Goal: Task Accomplishment & Management: Manage account settings

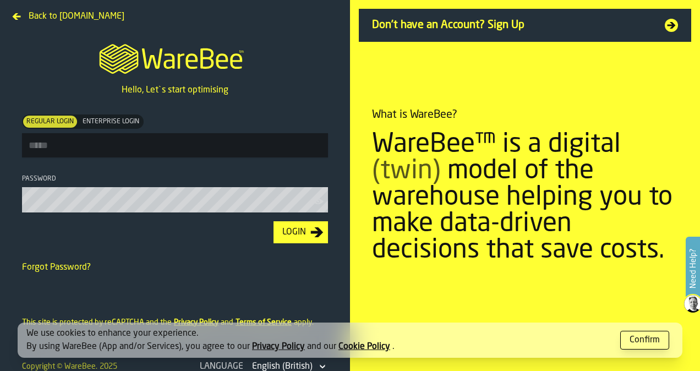
click at [109, 147] on input "Regular Login Regular Login Enterprise Login Enterprise Login" at bounding box center [175, 145] width 306 height 24
paste input "**********"
type input "**********"
click at [291, 232] on div "Login" at bounding box center [294, 232] width 32 height 13
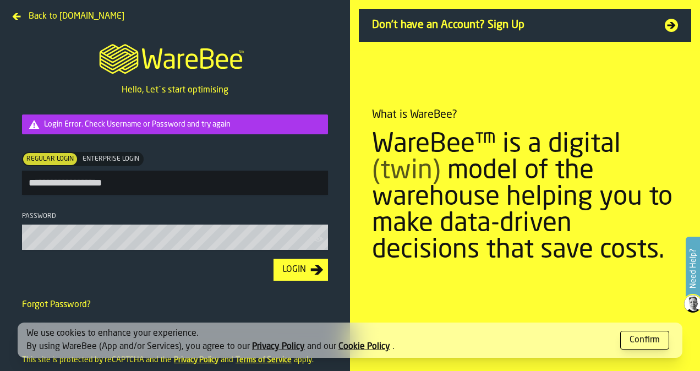
click at [323, 240] on icon "button-toolbar-Password" at bounding box center [318, 239] width 10 height 6
click at [0, 239] on html "**********" at bounding box center [350, 185] width 700 height 371
click at [321, 268] on icon "button-Login" at bounding box center [316, 269] width 13 height 13
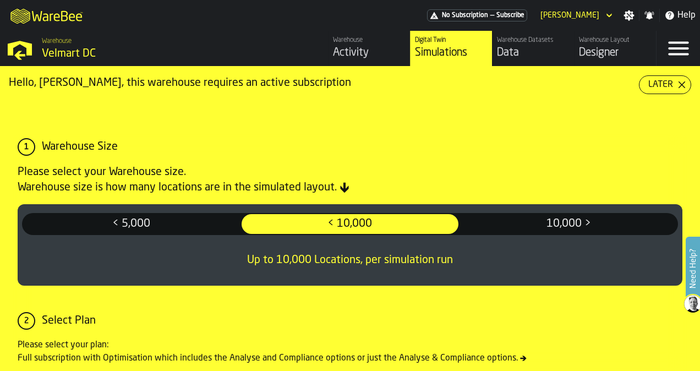
click at [628, 12] on icon "button-toggle-Settings" at bounding box center [629, 15] width 10 height 10
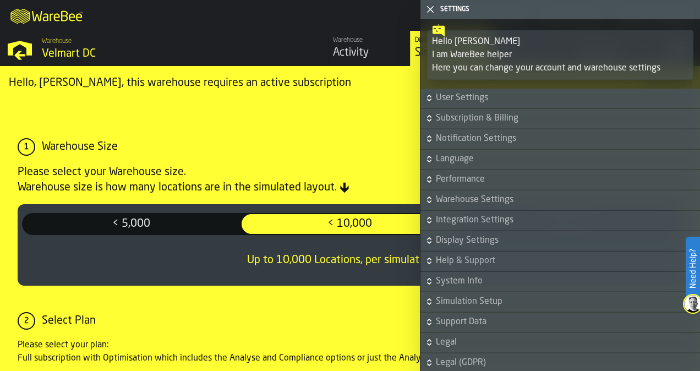
click at [436, 91] on button "User Settings" at bounding box center [560, 99] width 280 height 20
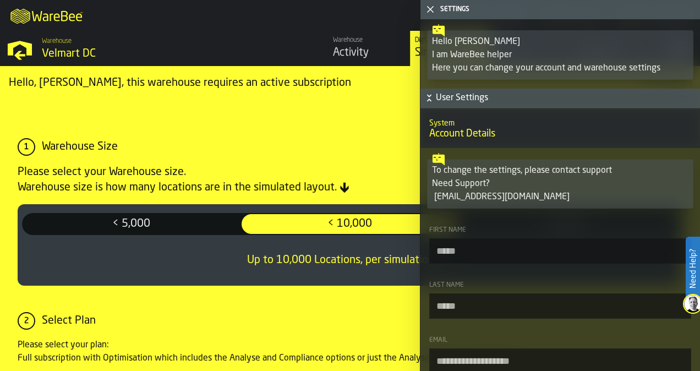
click at [429, 6] on icon "button-toggle-Close me" at bounding box center [430, 9] width 13 height 13
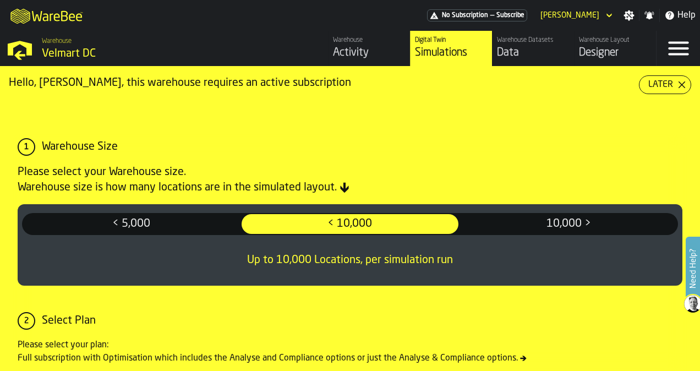
click at [631, 13] on icon "button-toggle-Settings" at bounding box center [628, 15] width 11 height 11
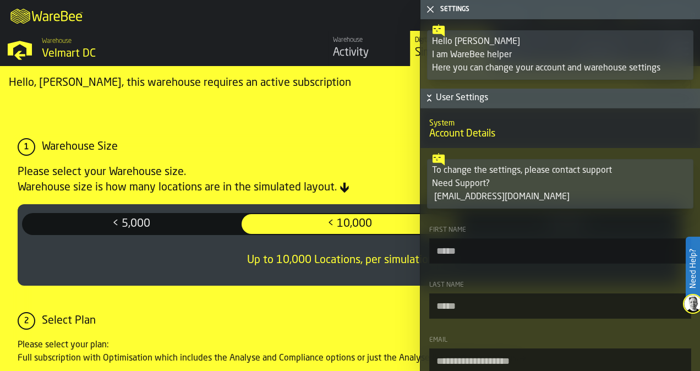
click at [430, 10] on icon "button-toggle-Close me" at bounding box center [430, 9] width 13 height 13
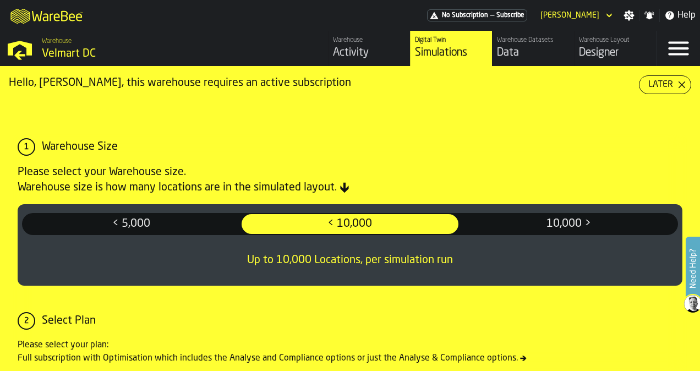
click at [623, 12] on div "Settings" at bounding box center [629, 15] width 20 height 11
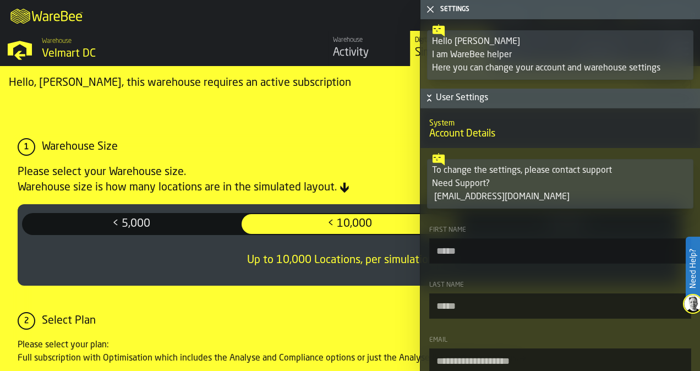
click at [430, 100] on icon "button-" at bounding box center [430, 99] width 4 height 3
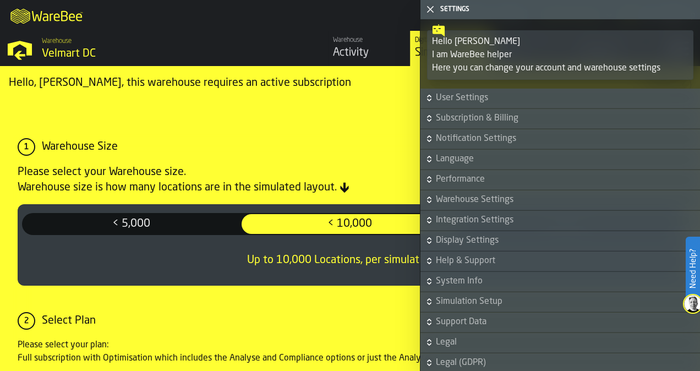
click at [425, 158] on icon "button-" at bounding box center [429, 159] width 11 height 11
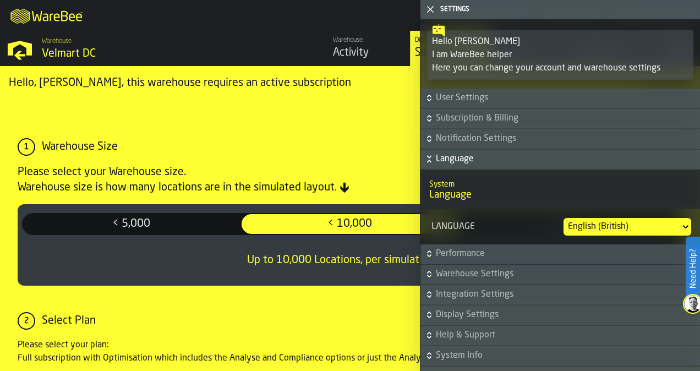
click at [606, 224] on div "English (British)" at bounding box center [622, 226] width 108 height 13
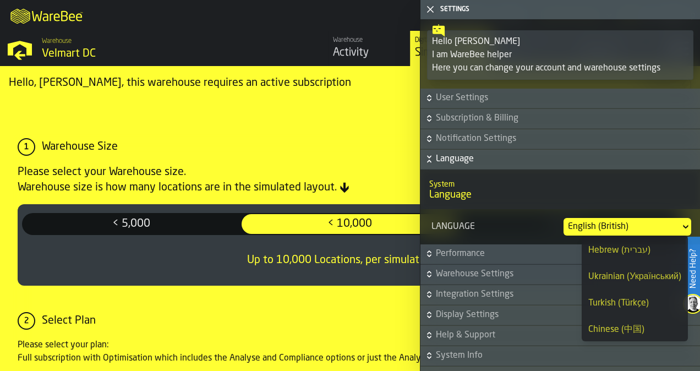
scroll to position [264, 0]
click at [612, 277] on div "Ukrainian (Український)" at bounding box center [634, 275] width 93 height 13
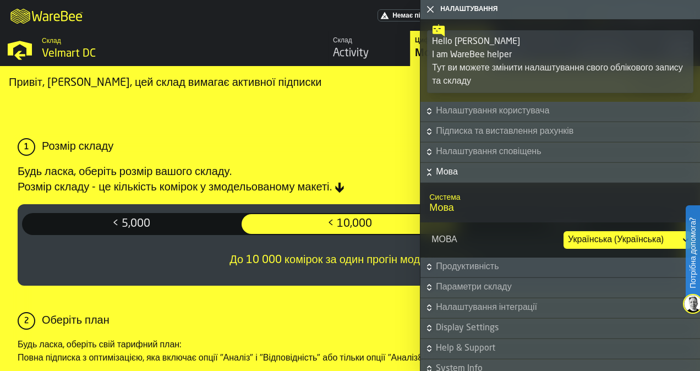
click at [363, 113] on header "£ £ € € $ $" at bounding box center [350, 118] width 682 height 13
click at [425, 6] on icon "button-toggle-Закрий мене." at bounding box center [430, 9] width 13 height 13
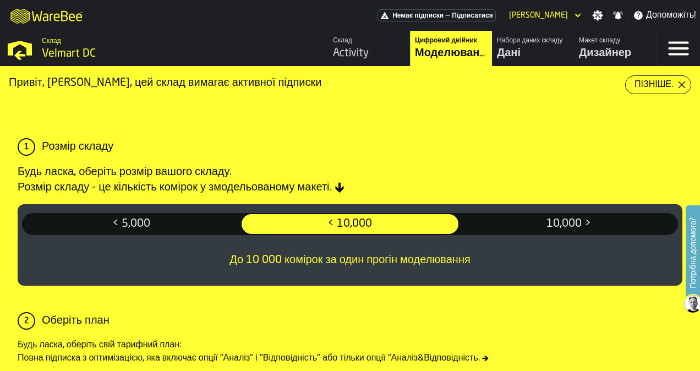
click at [391, 46] on div "Activity" at bounding box center [369, 53] width 73 height 15
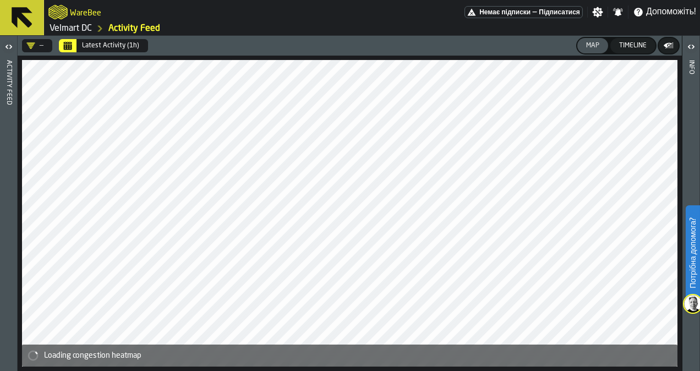
click at [3, 46] on icon "button-toggle-Відкрито" at bounding box center [8, 46] width 13 height 13
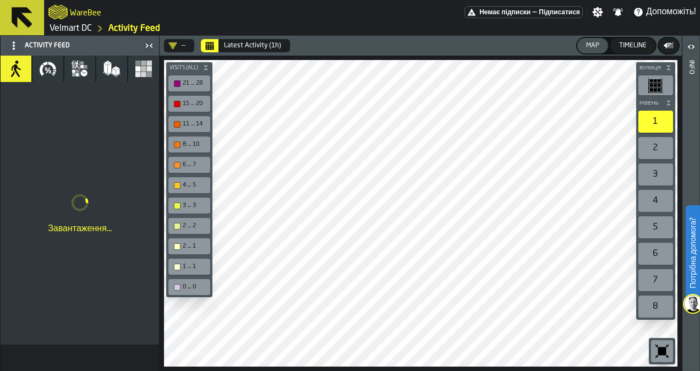
click at [50, 77] on icon "button" at bounding box center [48, 69] width 18 height 18
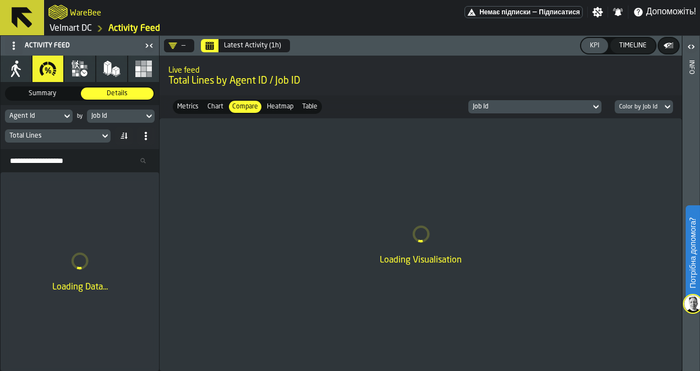
click at [528, 13] on span "Немає підписки" at bounding box center [504, 12] width 51 height 8
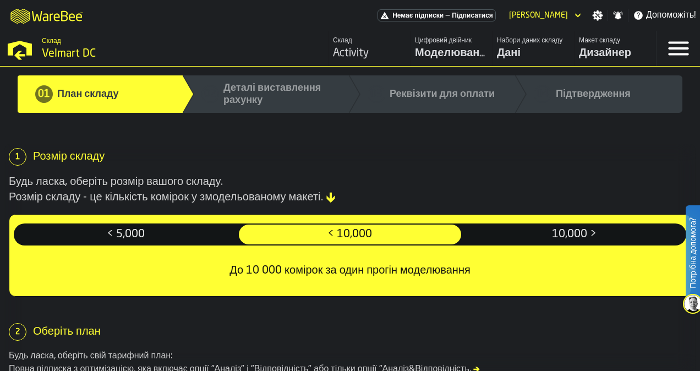
click at [24, 50] on icon "button-toggle-Open —> Warehouse Menu" at bounding box center [20, 48] width 26 height 26
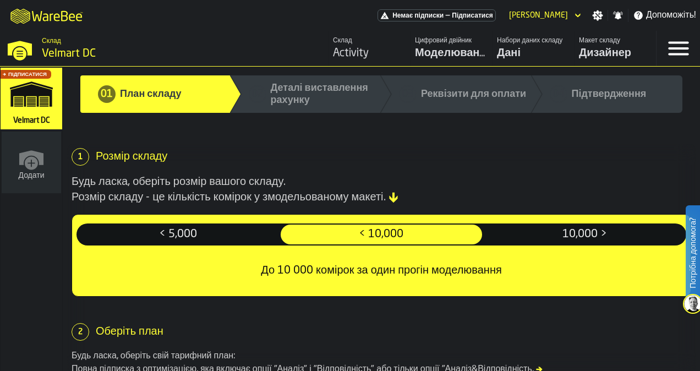
click at [24, 40] on icon "button-toggle-Close —> Warehouse Menu" at bounding box center [20, 48] width 26 height 26
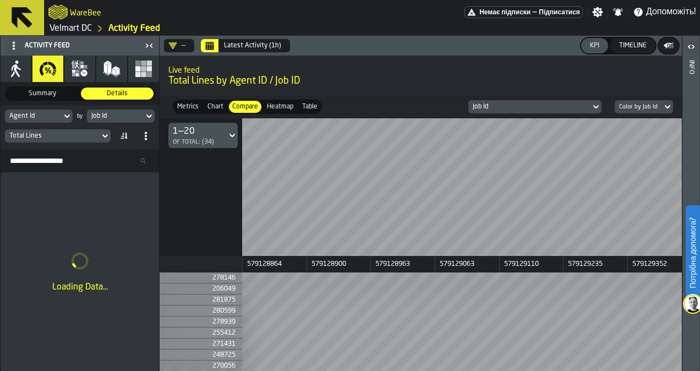
click at [603, 12] on div "Налаштування" at bounding box center [598, 12] width 20 height 11
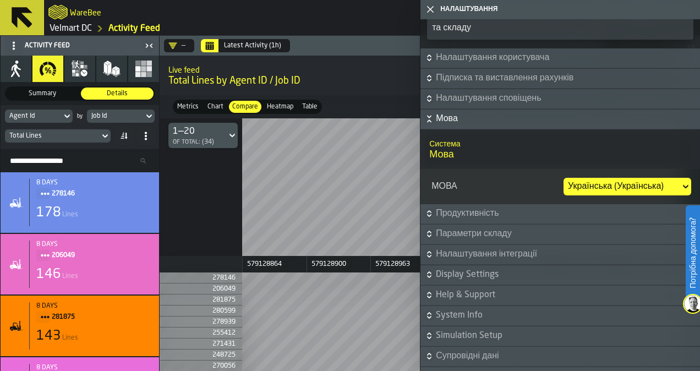
scroll to position [55, 0]
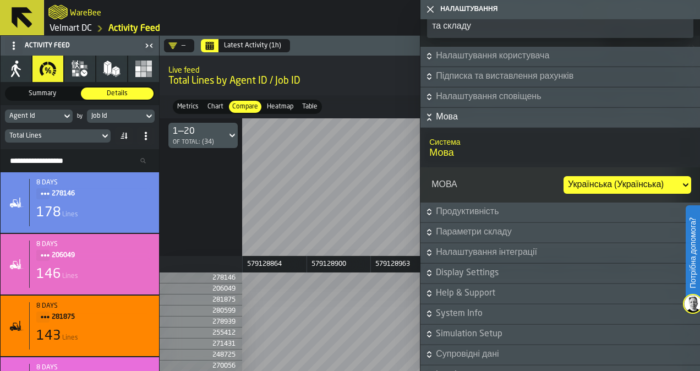
click at [617, 186] on div "Українська (Українська)" at bounding box center [622, 184] width 108 height 13
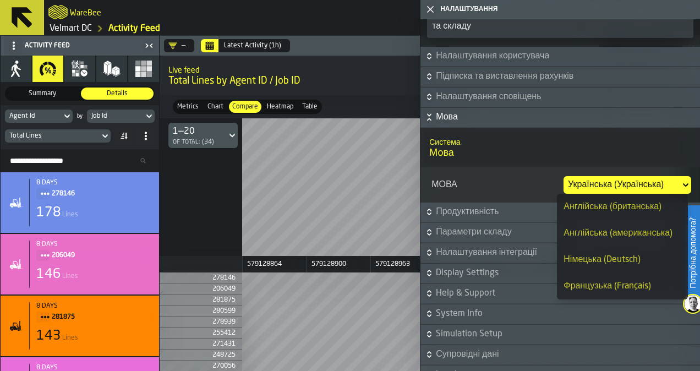
scroll to position [264, 0]
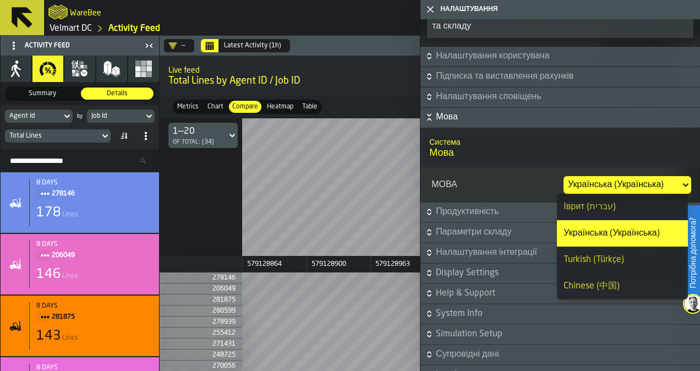
click at [590, 233] on div "Українська (Українська)" at bounding box center [622, 233] width 118 height 13
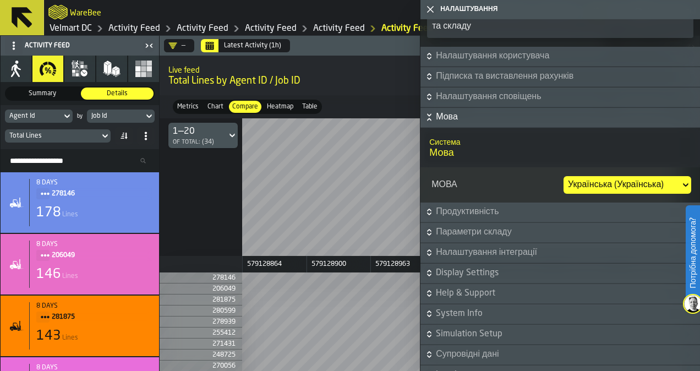
click at [370, 89] on div "Live feed Total Lines by Agent ID / Job ID" at bounding box center [421, 75] width 522 height 41
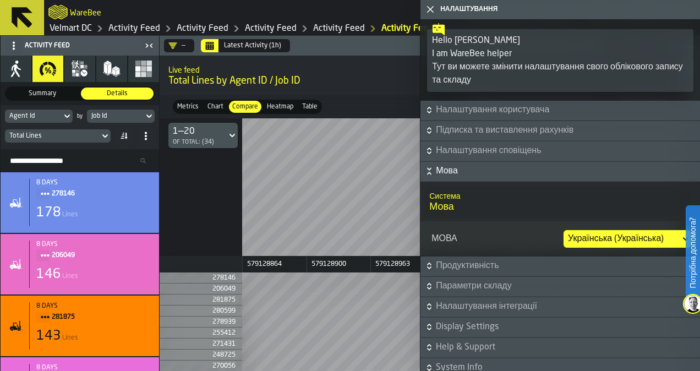
scroll to position [0, 0]
click at [488, 62] on div "Тут ви можете змінити налаштування свого облікового запису та складу" at bounding box center [560, 75] width 256 height 26
click at [0, 0] on icon "Dismiss" at bounding box center [0, 0] width 0 height 0
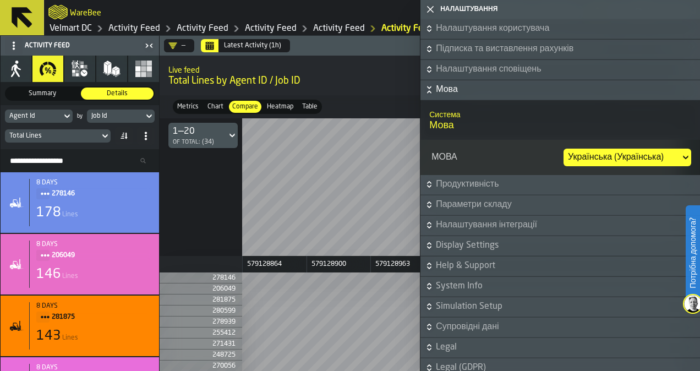
click at [428, 10] on icon "button-toggle-Закрий мене." at bounding box center [430, 9] width 13 height 13
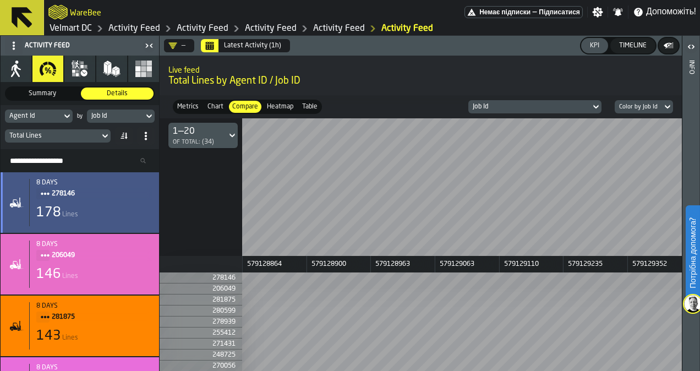
click at [111, 219] on div "178 Lines" at bounding box center [94, 213] width 116 height 18
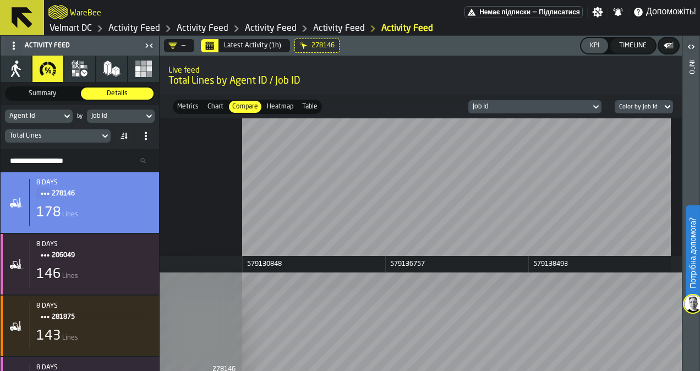
click at [191, 105] on span "Metrics" at bounding box center [188, 107] width 26 height 10
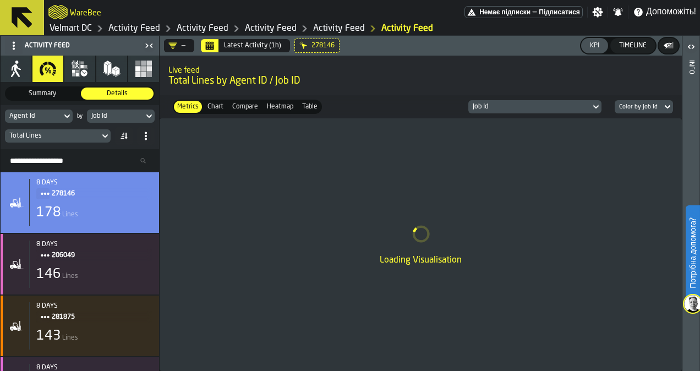
click at [81, 73] on icon "button" at bounding box center [84, 73] width 7 height 7
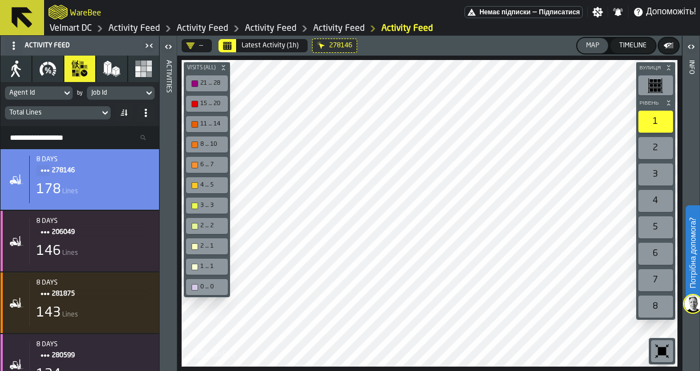
click at [114, 64] on icon "button" at bounding box center [112, 69] width 18 height 18
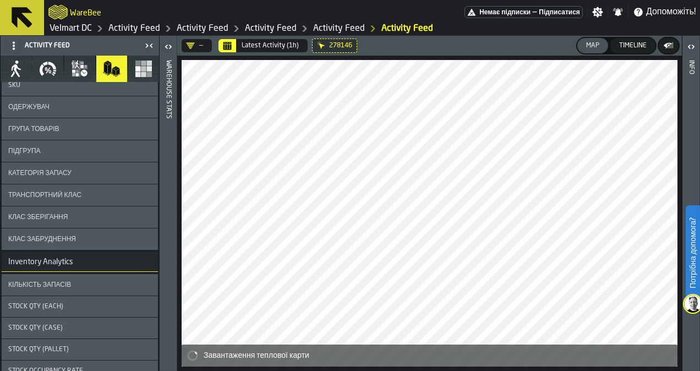
scroll to position [130, 0]
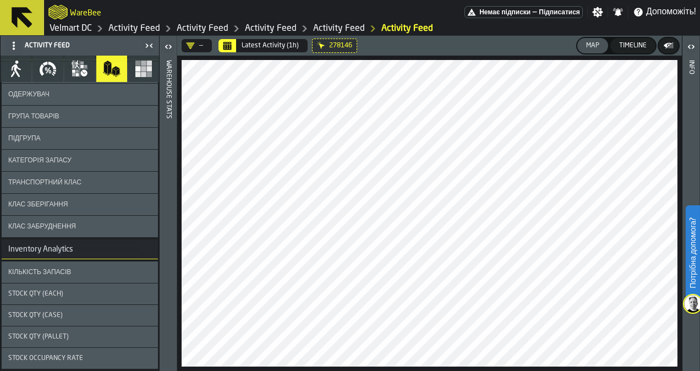
click at [147, 70] on rect "button" at bounding box center [150, 69] width 6 height 6
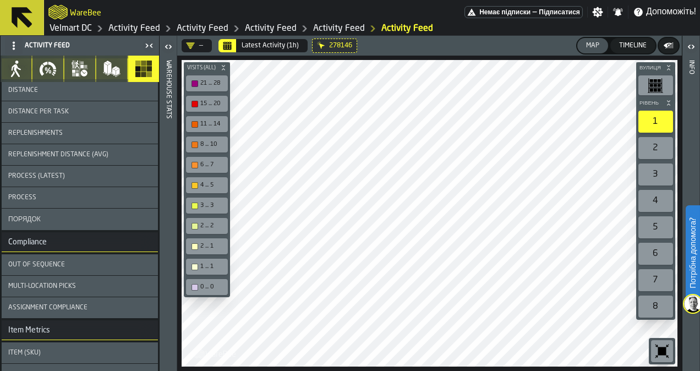
click at [11, 66] on icon "button" at bounding box center [16, 69] width 18 height 18
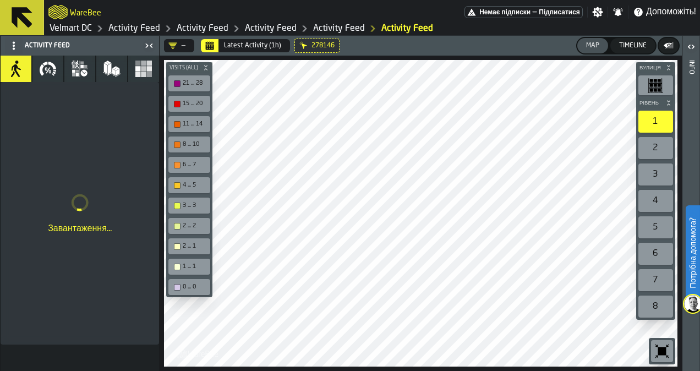
click at [596, 9] on icon "button-toggle-Налаштування" at bounding box center [597, 12] width 10 height 10
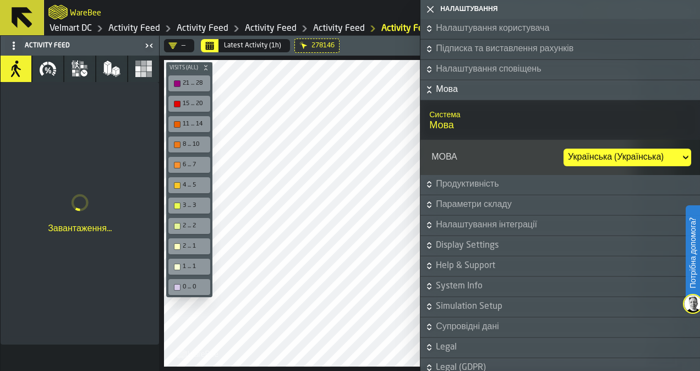
click at [601, 150] on div "Українська (Українська)" at bounding box center [621, 158] width 117 height 18
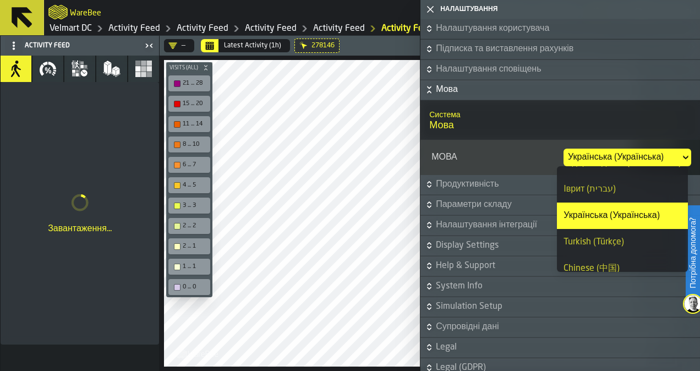
scroll to position [264, 0]
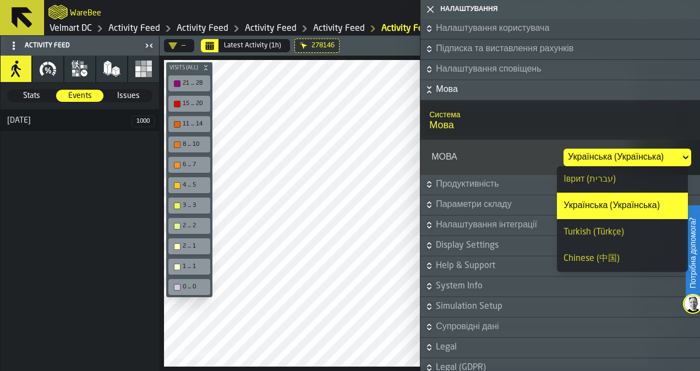
click at [426, 9] on icon "button-toggle-Закрий мене." at bounding box center [430, 9] width 13 height 13
